Goal: Information Seeking & Learning: Check status

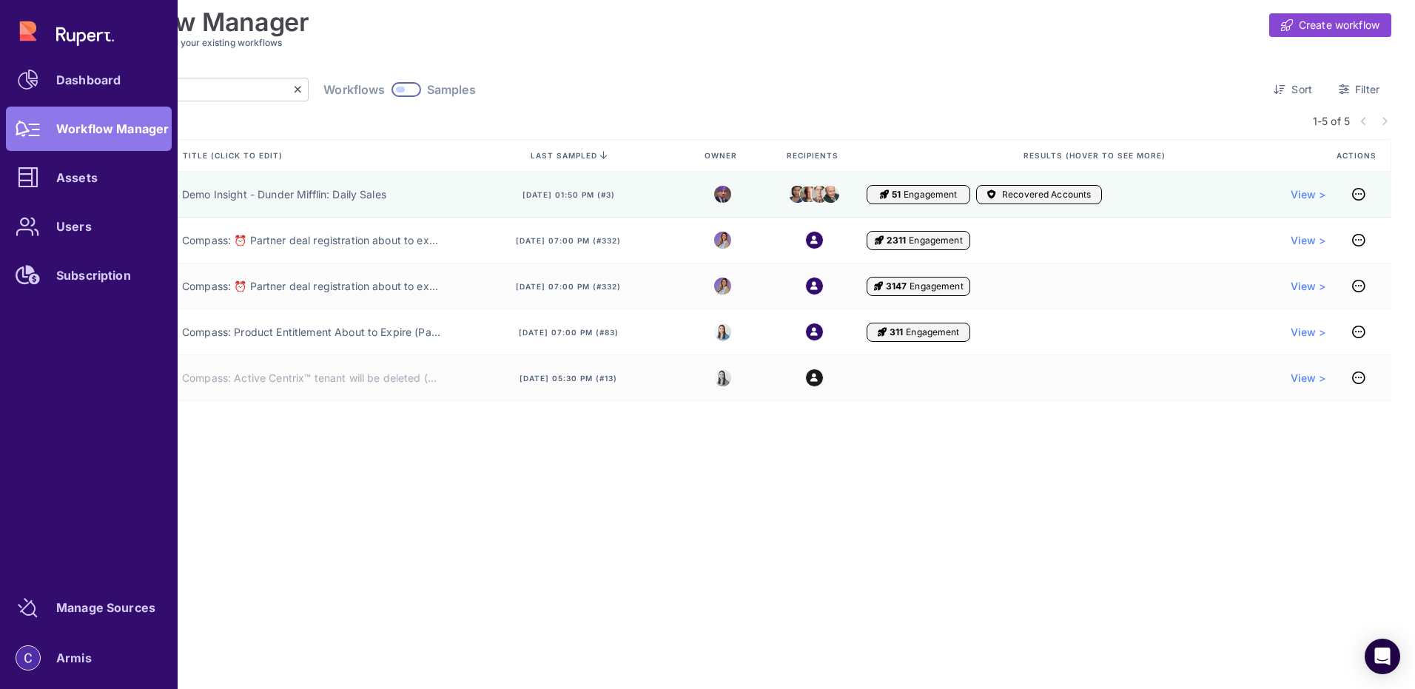
click at [85, 136] on div "Dashboard Workflow Manager Assets Users Subscription" at bounding box center [89, 153] width 166 height 289
click at [80, 127] on div "Dashboard Workflow Manager Assets Users Subscription" at bounding box center [89, 153] width 166 height 289
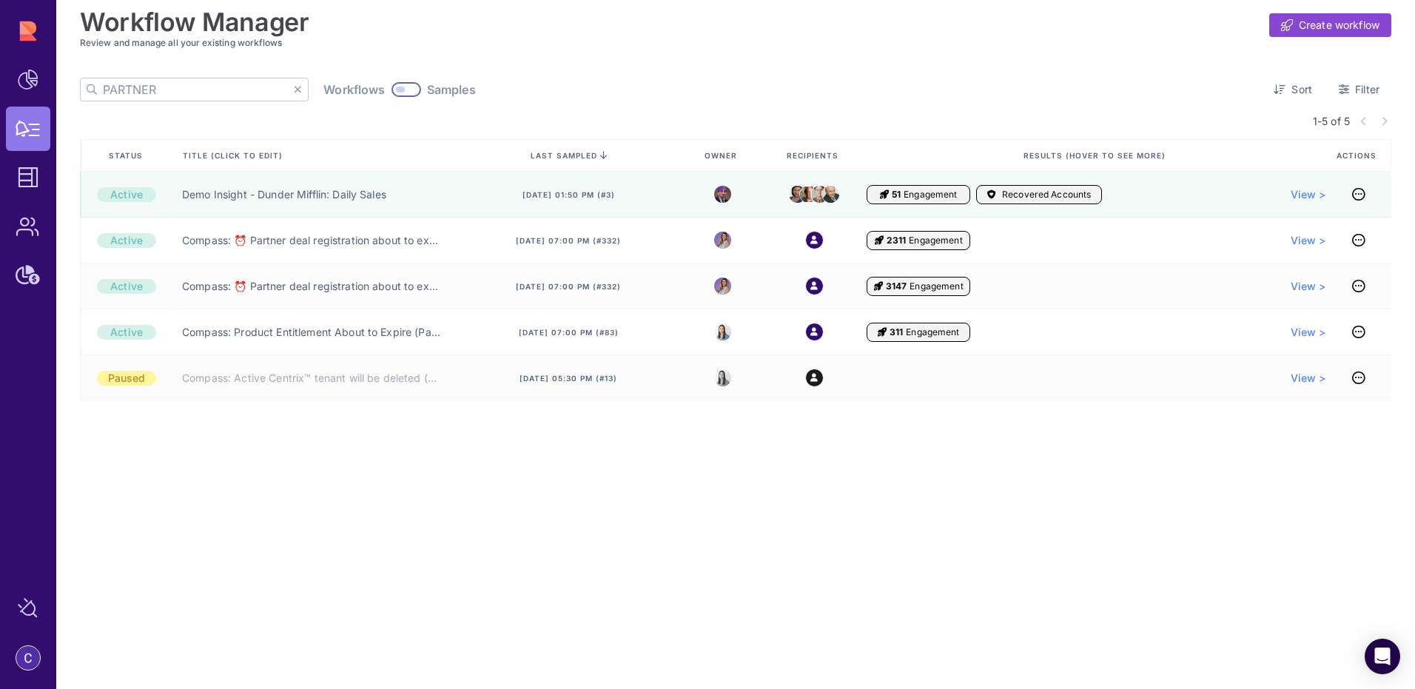
click at [294, 88] on icon at bounding box center [298, 89] width 8 height 10
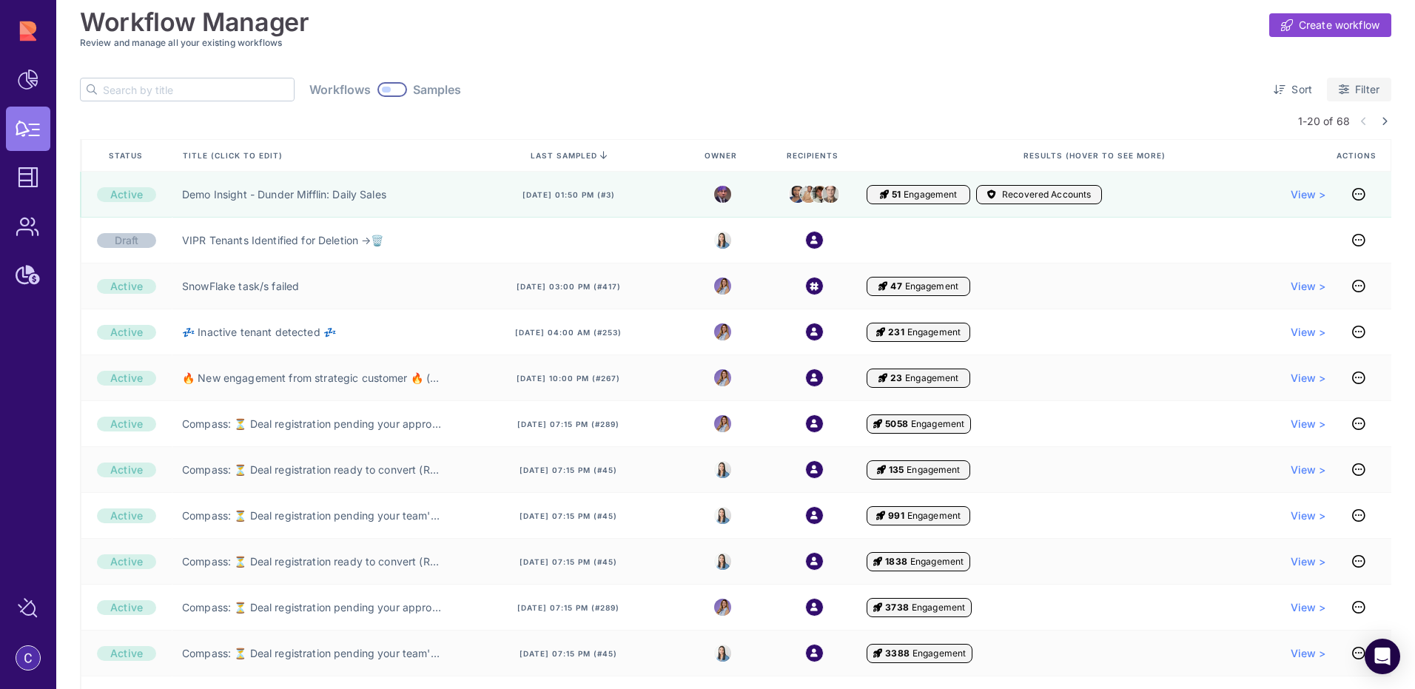
click at [1348, 89] on link "Filter" at bounding box center [1359, 90] width 64 height 24
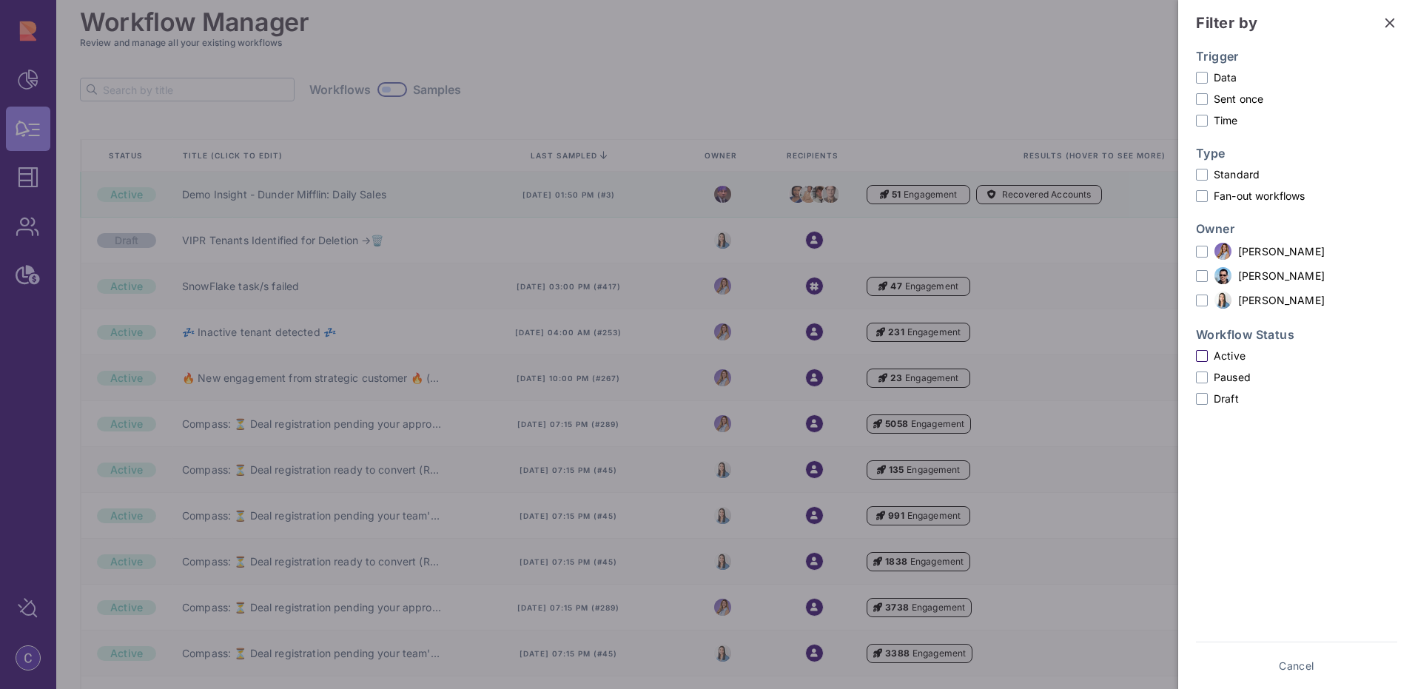
click at [1201, 355] on span at bounding box center [1202, 356] width 12 height 12
click at [0, 0] on input "Active" at bounding box center [0, 0] width 0 height 0
click at [1338, 665] on span "Show results" at bounding box center [1348, 666] width 64 height 15
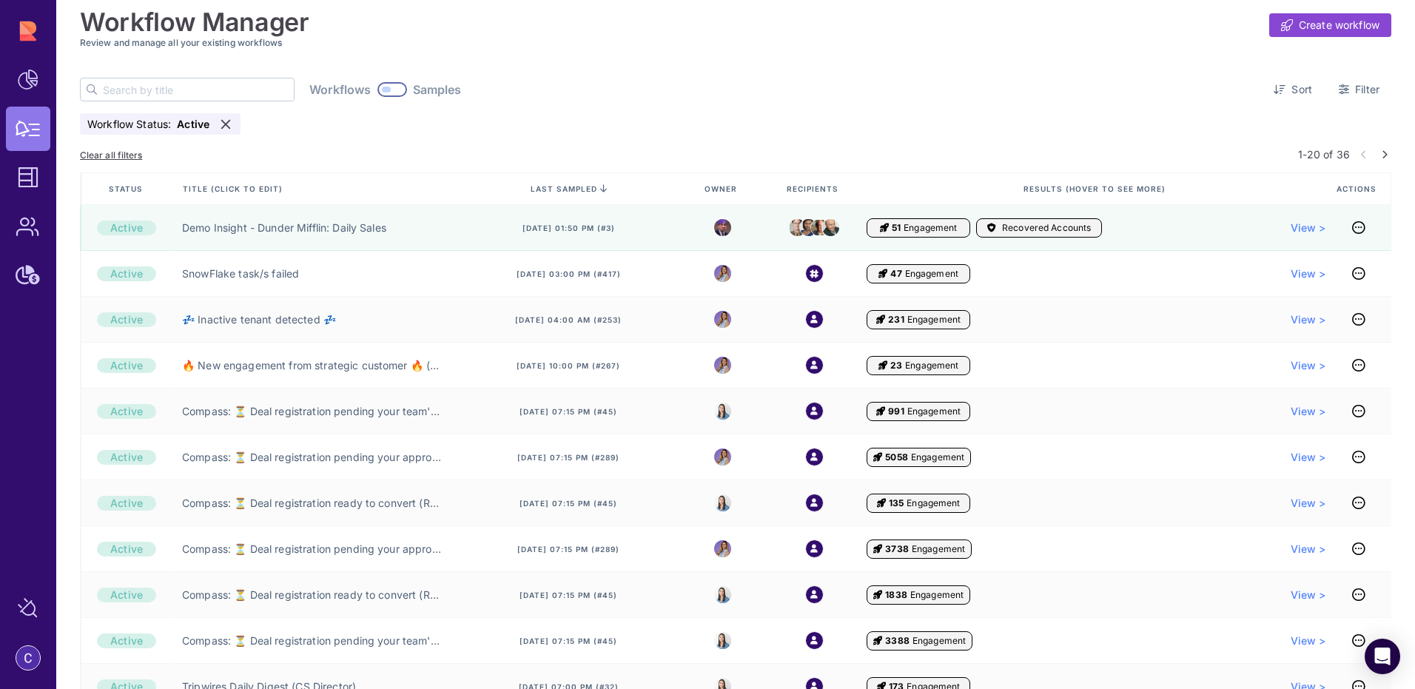
click at [1382, 154] on icon at bounding box center [1385, 154] width 6 height 9
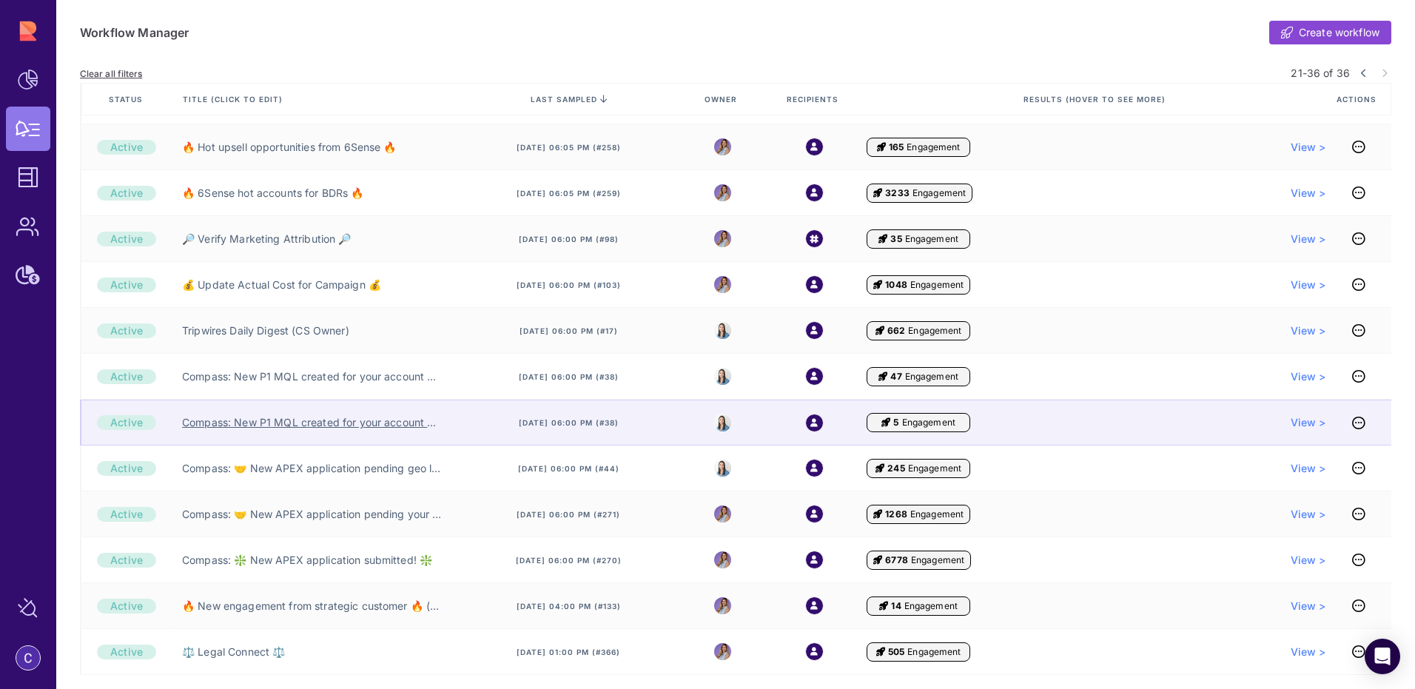
scroll to position [302, 0]
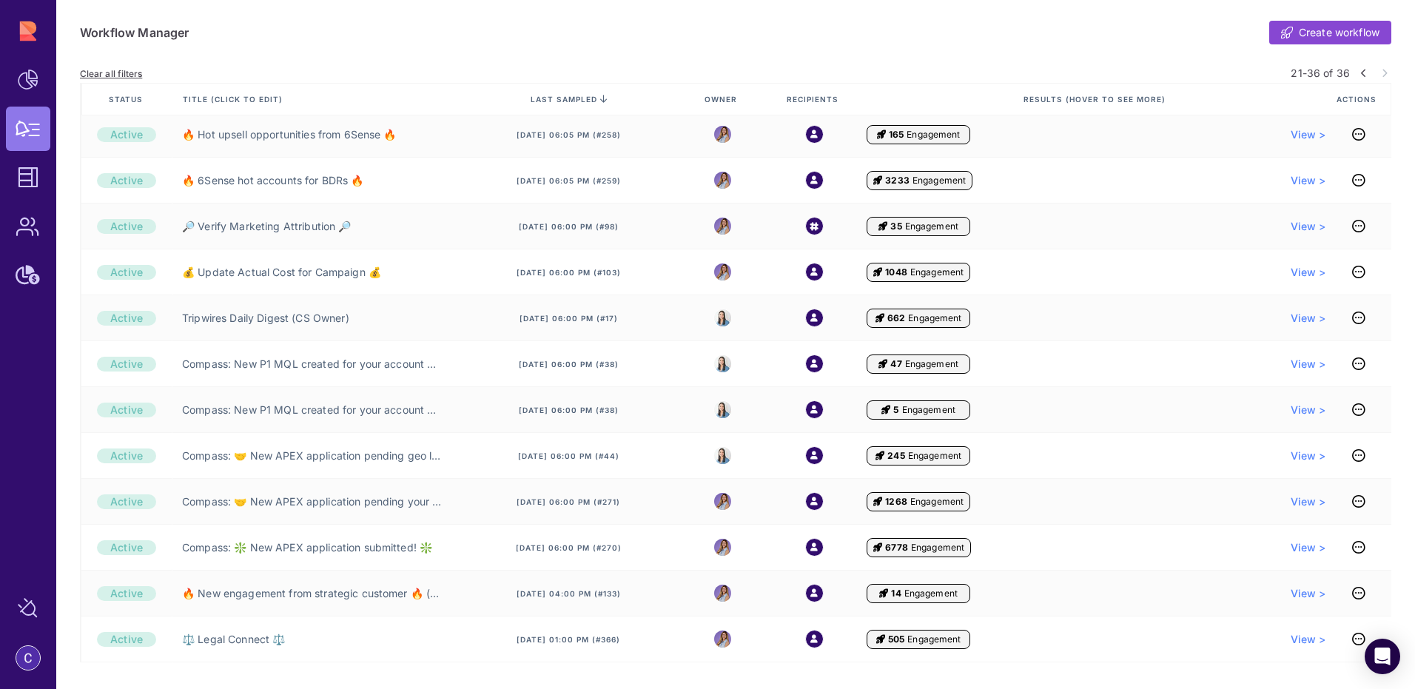
click at [1361, 71] on icon at bounding box center [1364, 73] width 6 height 9
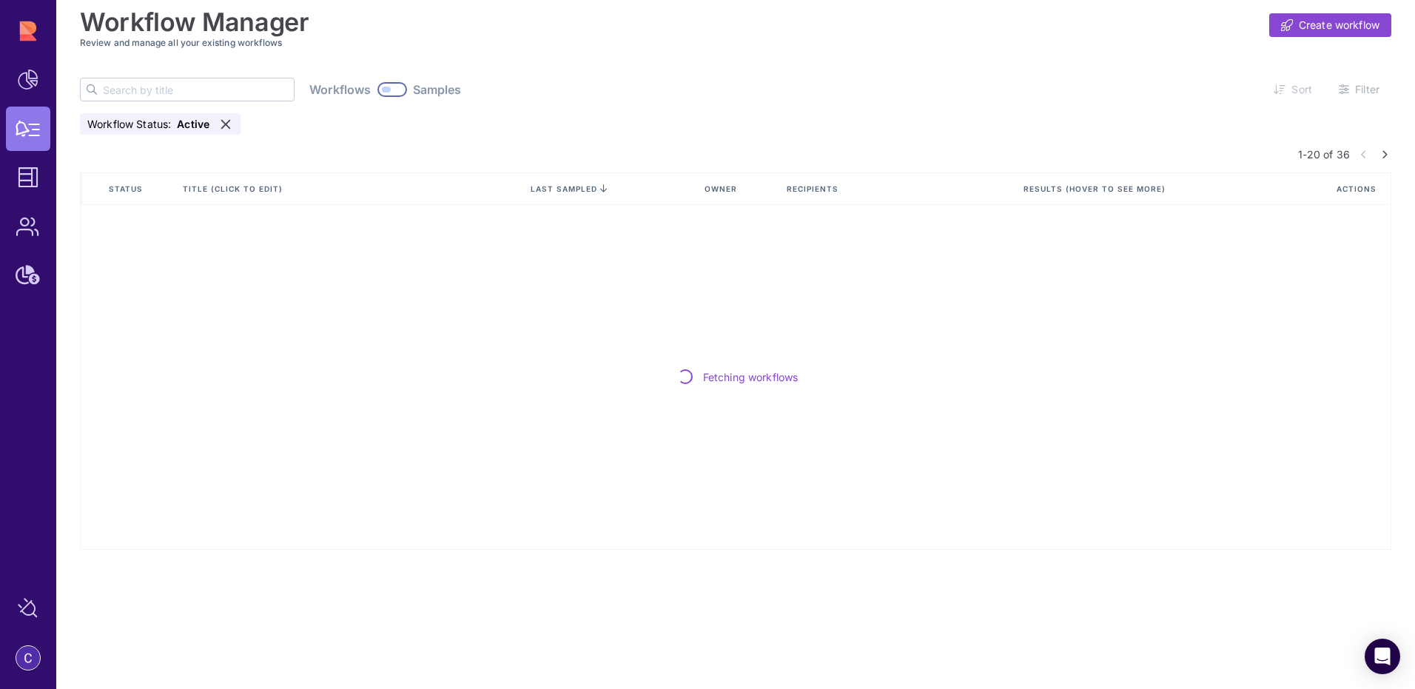
click at [1387, 155] on icon at bounding box center [1385, 154] width 6 height 9
click at [230, 125] on icon at bounding box center [225, 124] width 15 height 15
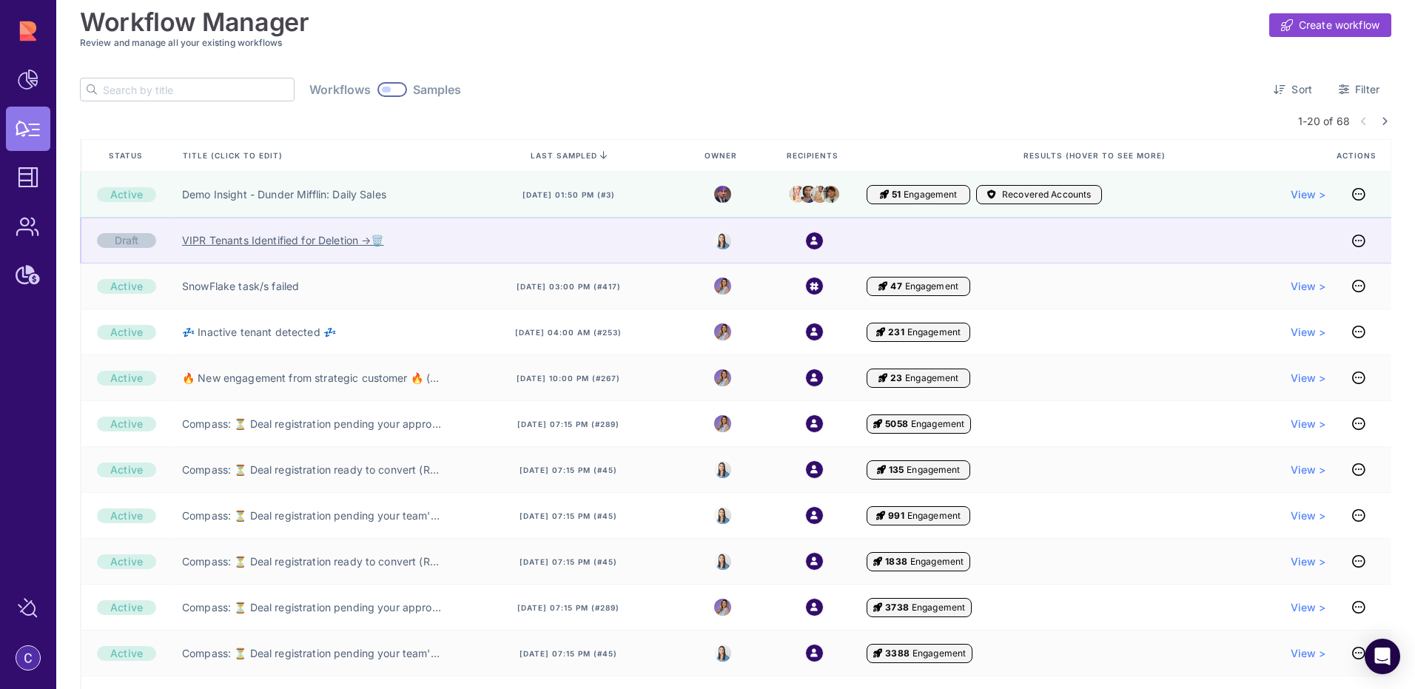
click at [245, 239] on link "VIPR Tenants Identified for Deletion →🗑️" at bounding box center [282, 240] width 201 height 15
